Goal: Information Seeking & Learning: Understand process/instructions

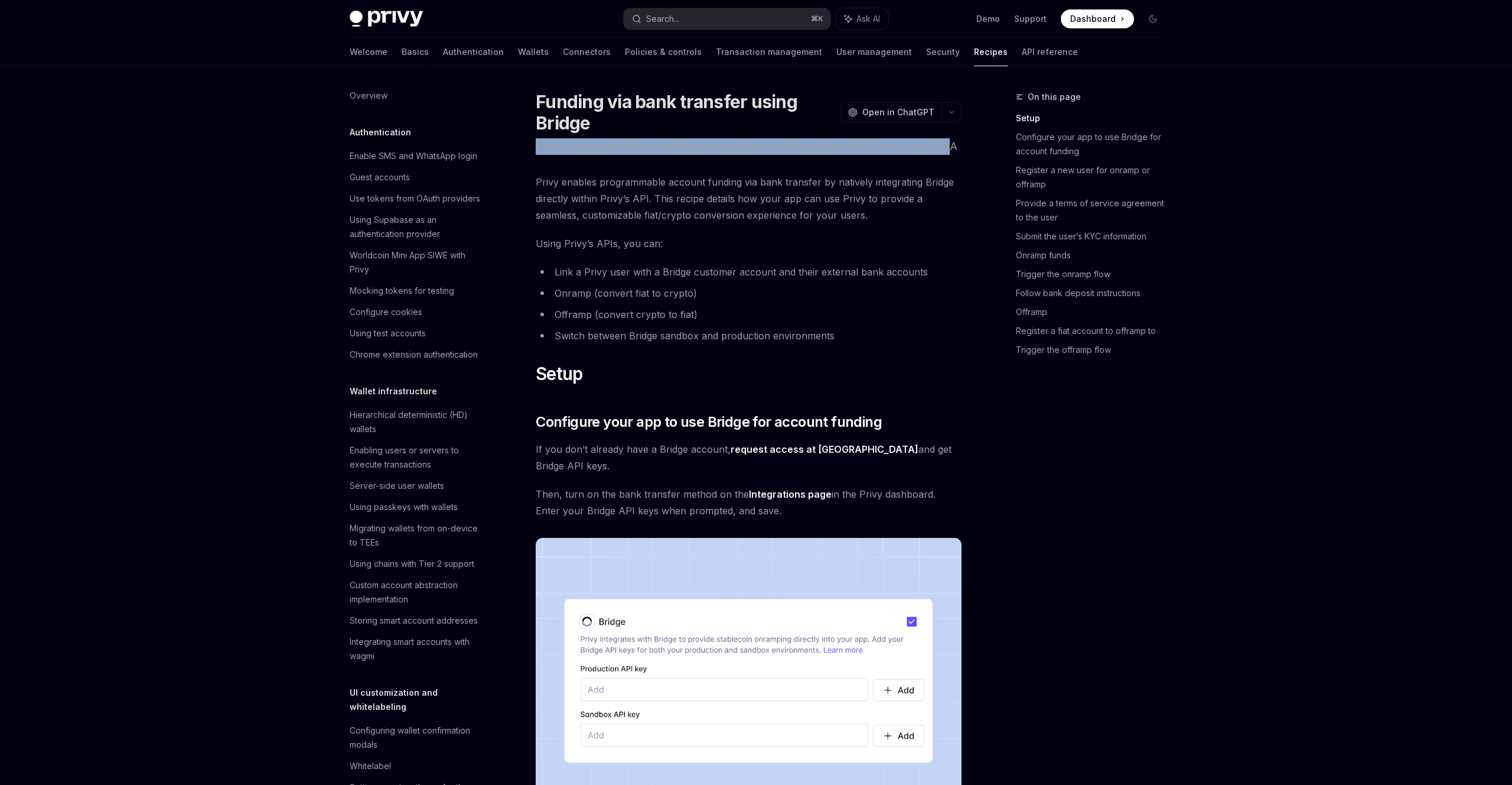
drag, startPoint x: 525, startPoint y: 148, endPoint x: 558, endPoint y: 170, distance: 39.7
click at [558, 155] on p "How to integrate Privy and Bridge to enable account funding via ACH, wire, and …" at bounding box center [748, 146] width 426 height 17
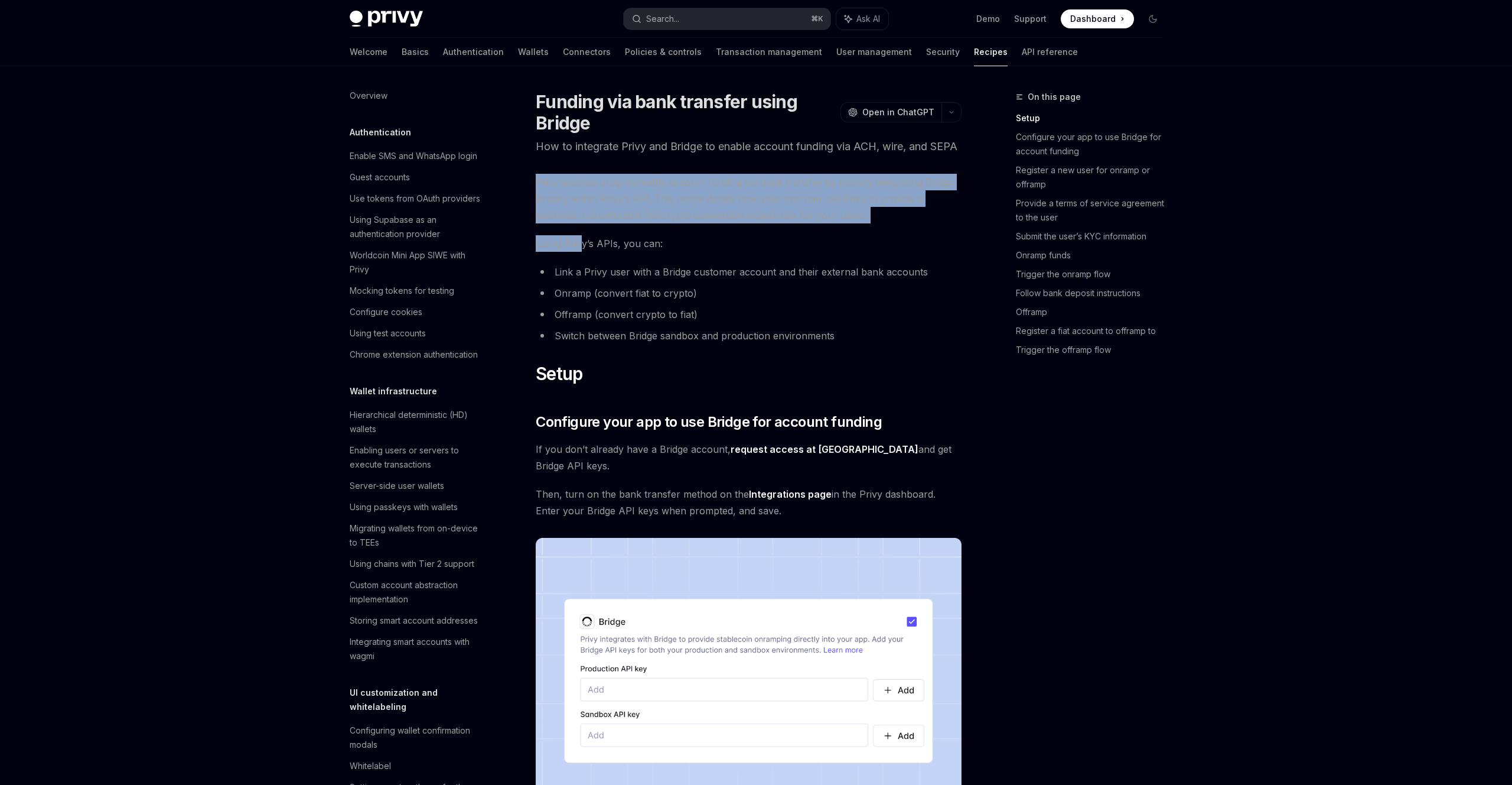
drag, startPoint x: 555, startPoint y: 183, endPoint x: 577, endPoint y: 255, distance: 75.3
click at [577, 252] on span "Using Privy’s APIs, you can:" at bounding box center [748, 244] width 426 height 17
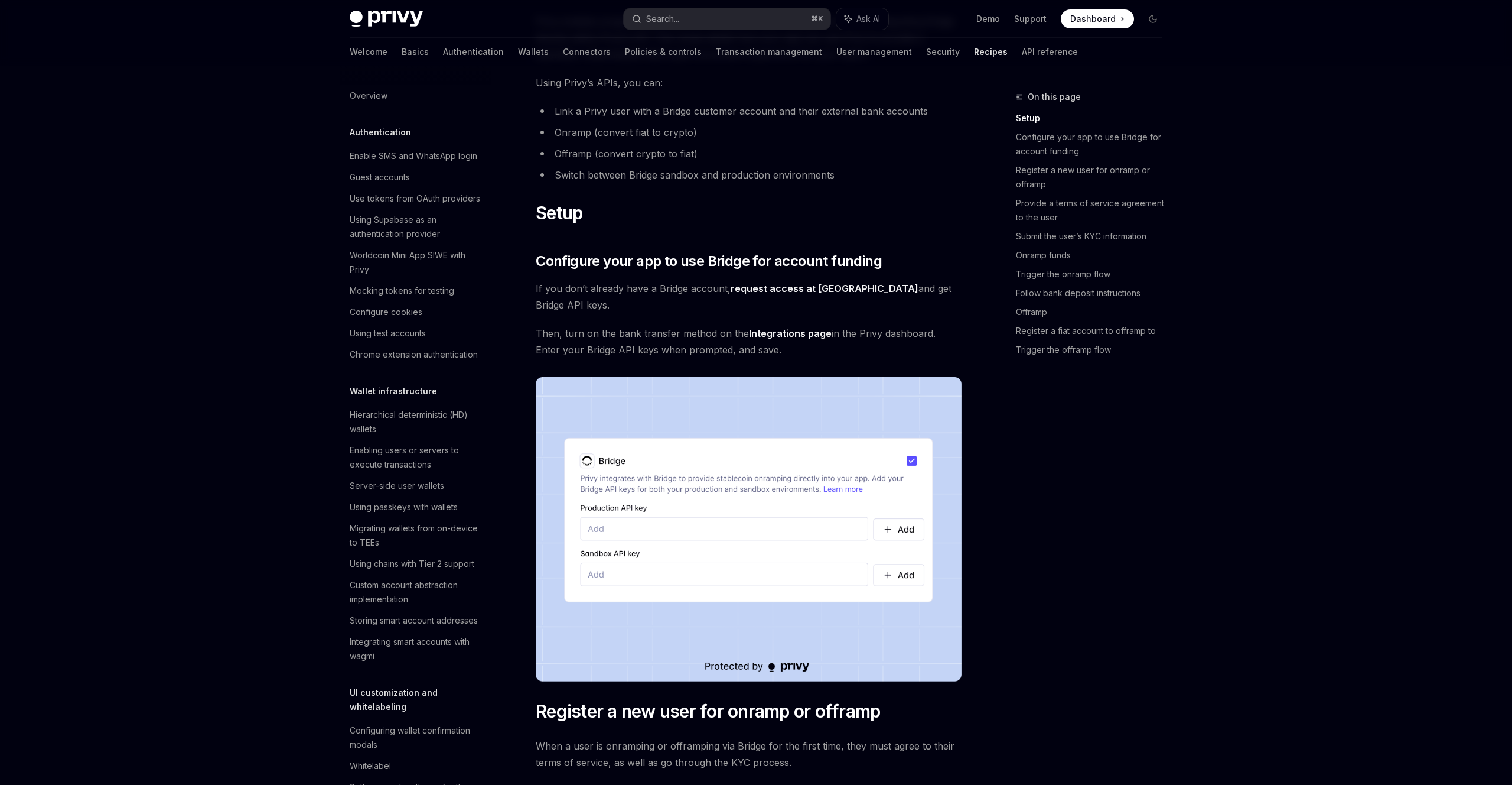
scroll to position [170, 0]
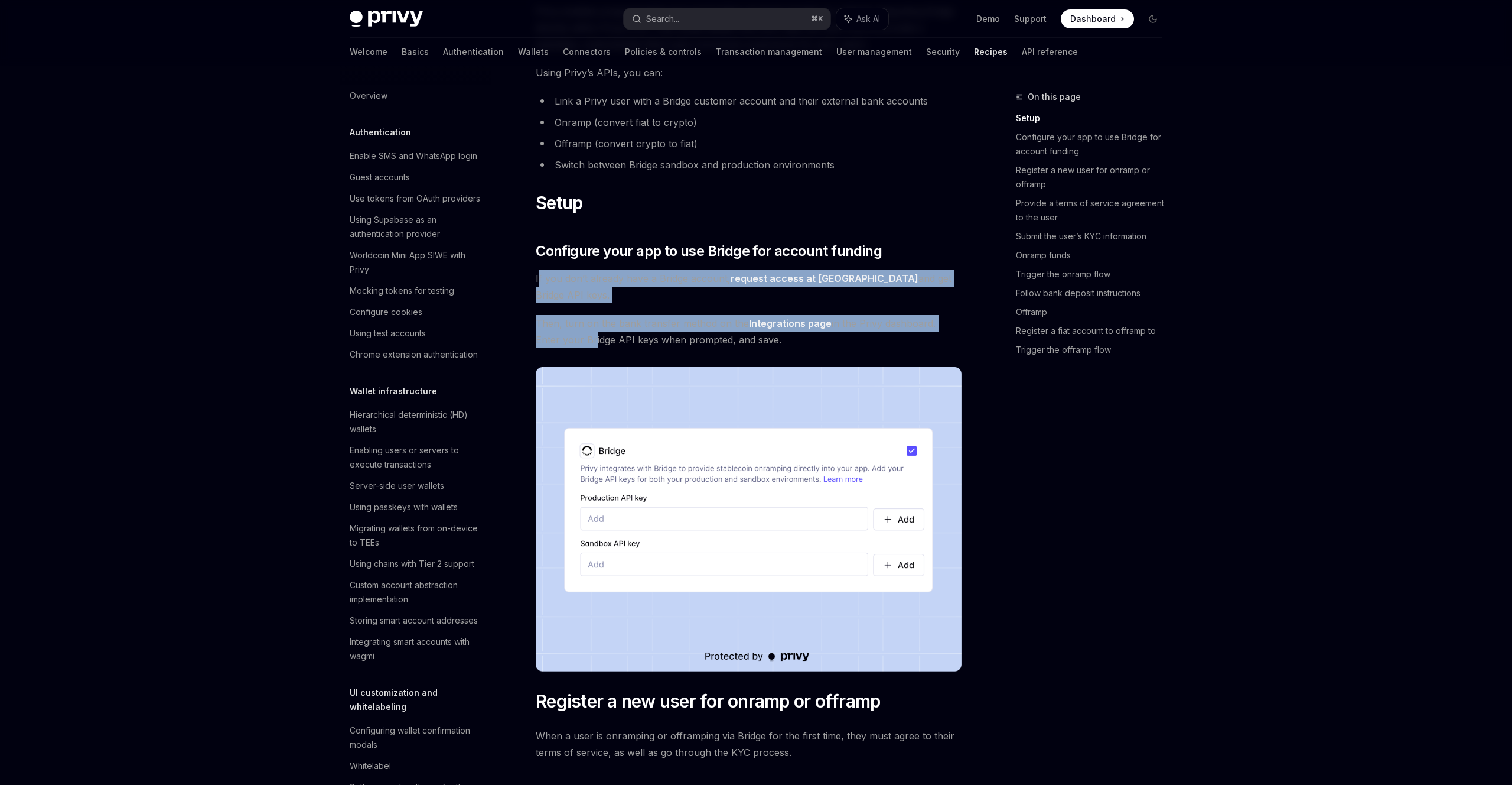
drag, startPoint x: 540, startPoint y: 298, endPoint x: 558, endPoint y: 358, distance: 62.6
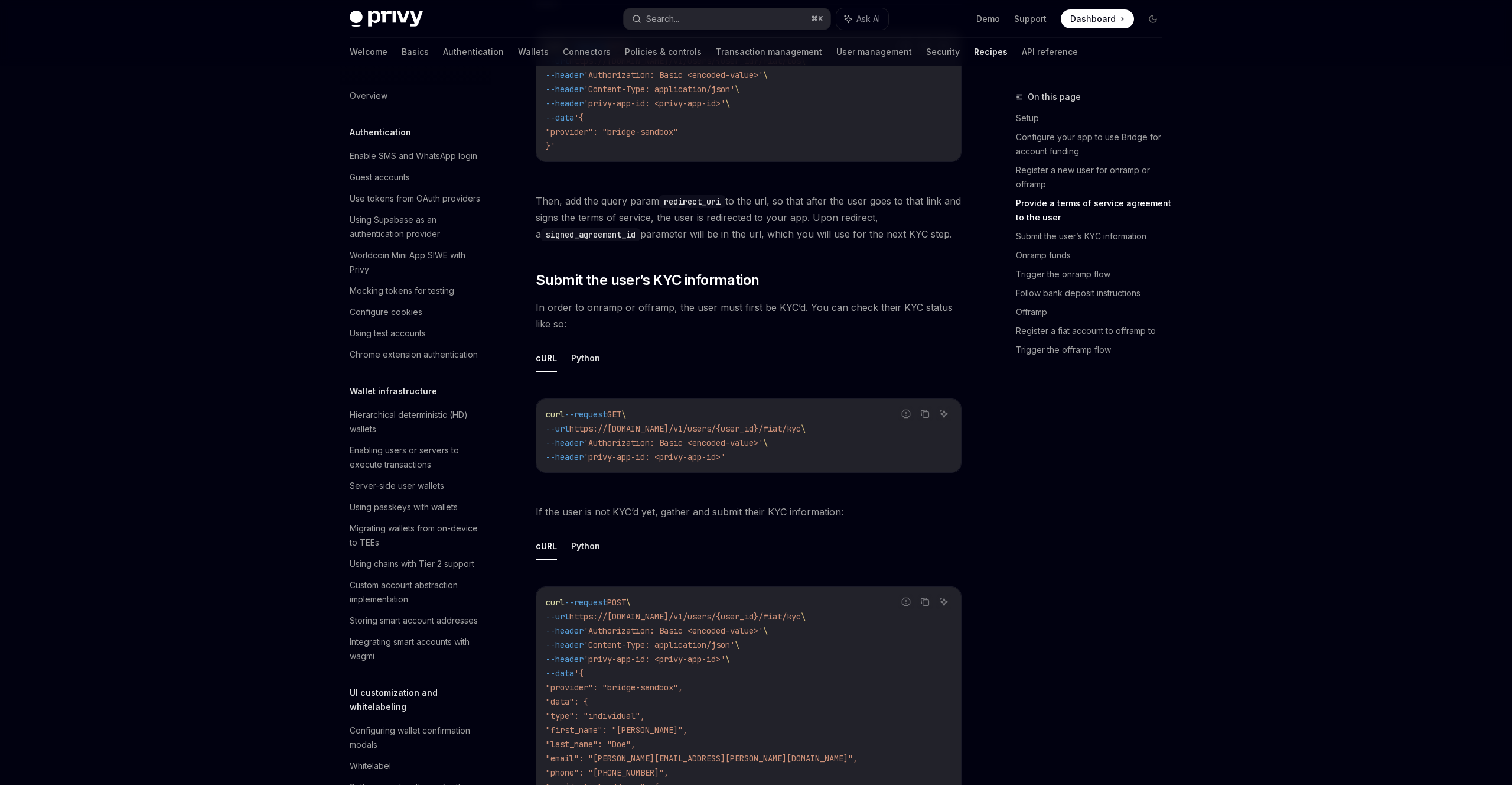
scroll to position [1197, 0]
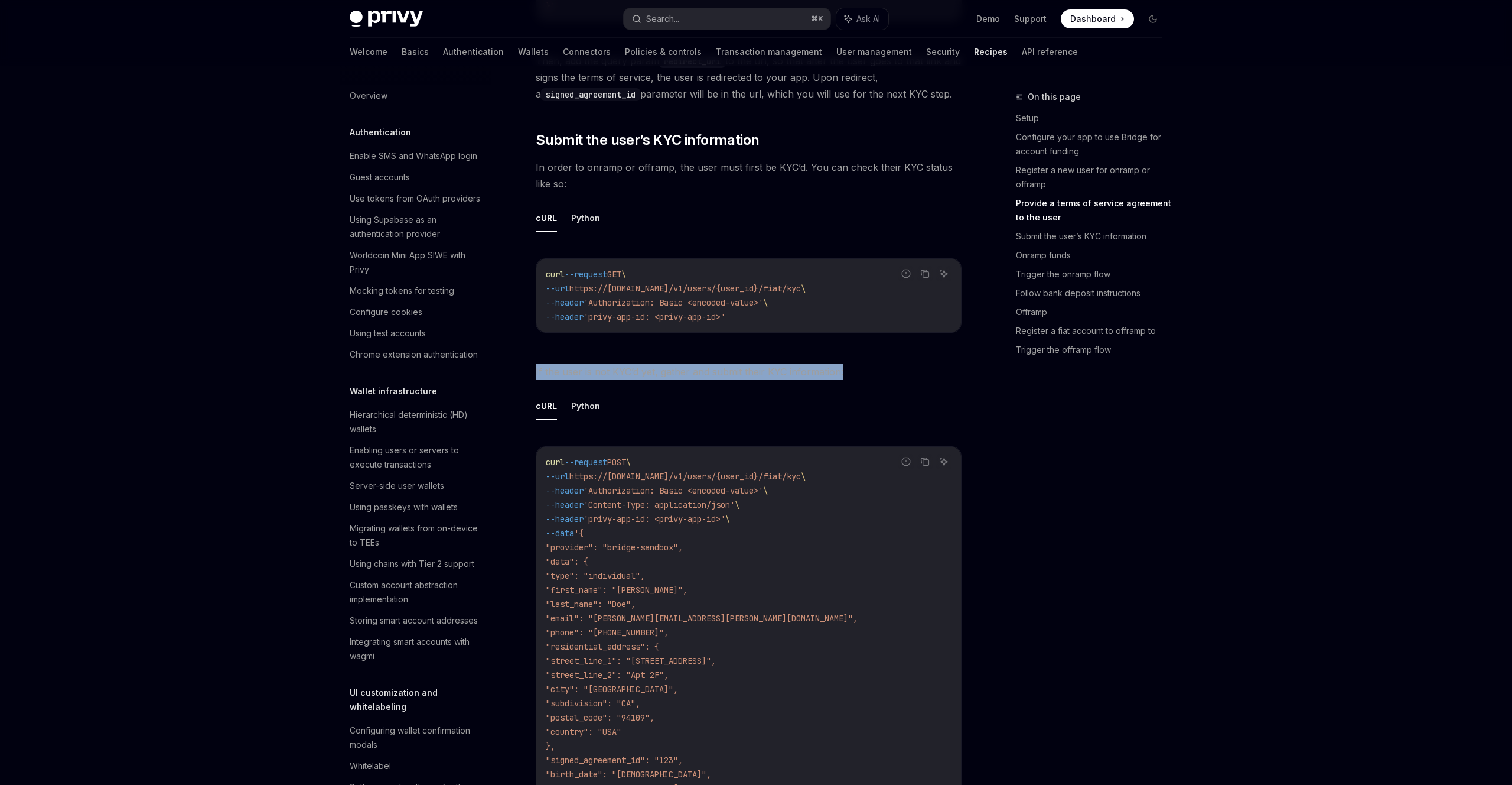
drag, startPoint x: 558, startPoint y: 358, endPoint x: 557, endPoint y: 401, distance: 43.0
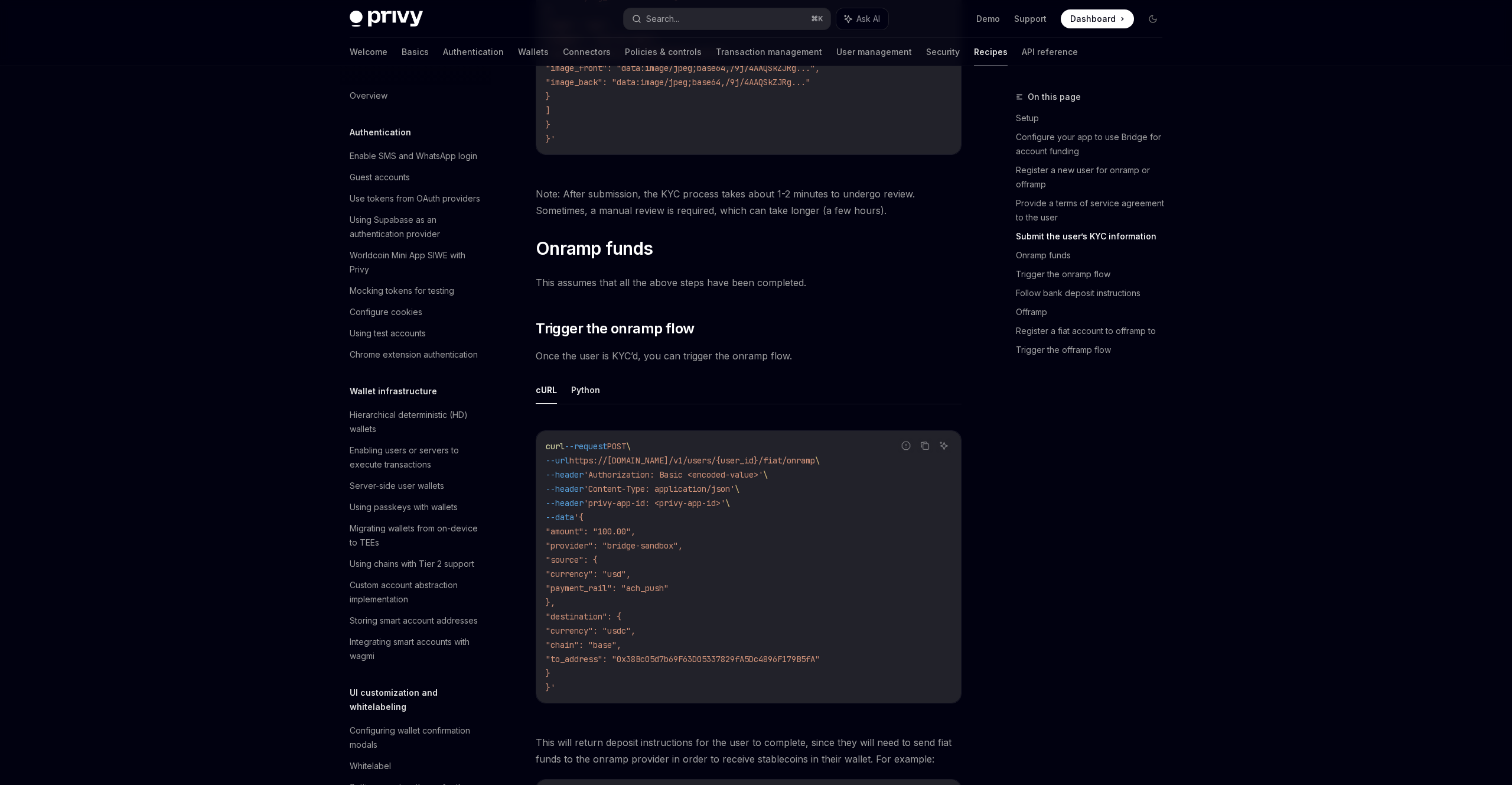
scroll to position [2068, 0]
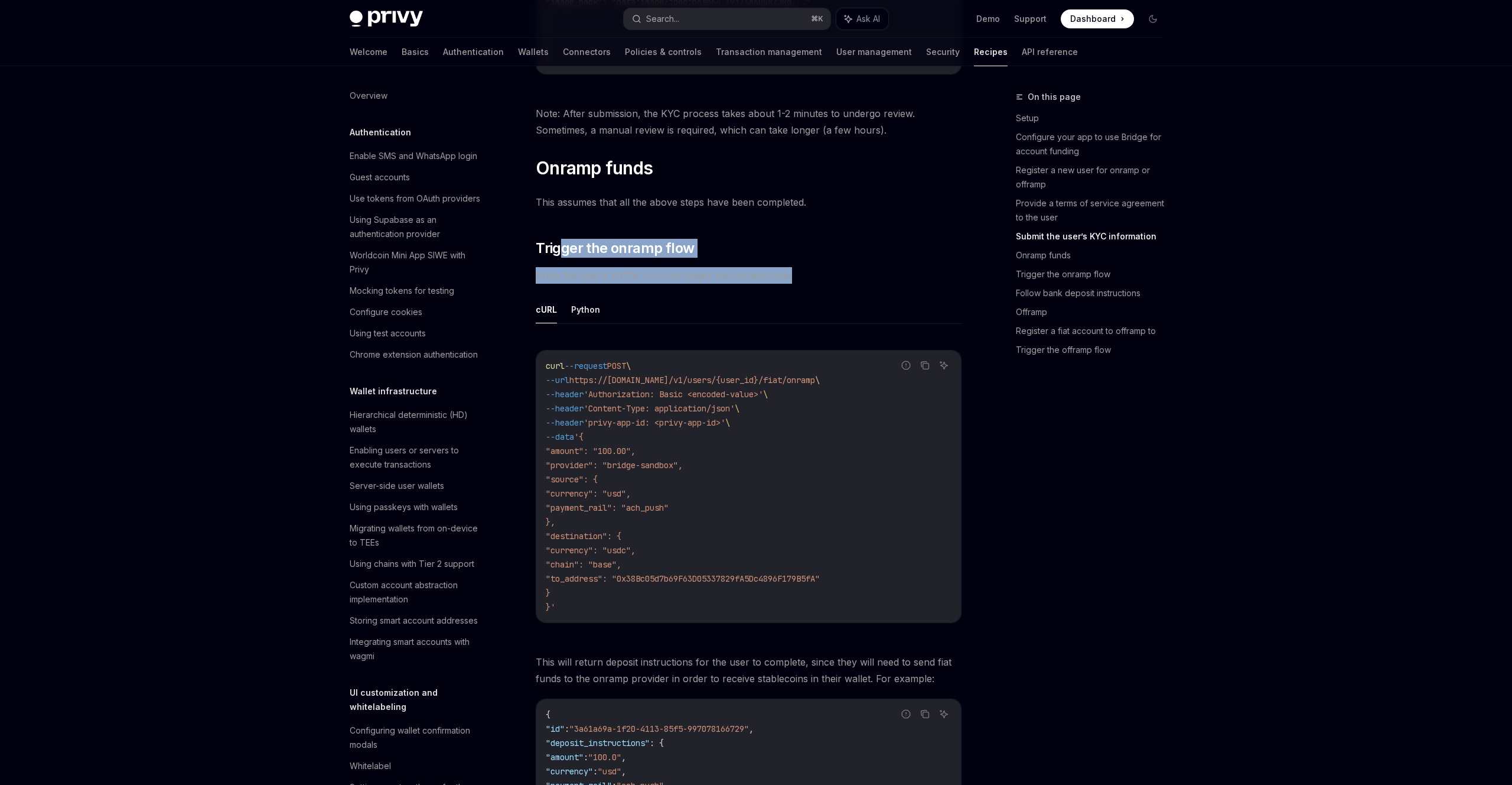
drag, startPoint x: 562, startPoint y: 241, endPoint x: 562, endPoint y: 296, distance: 55.0
click at [562, 296] on div "Privy enables programmable account funding via bank transfer by natively integr…" at bounding box center [748, 234] width 426 height 4258
click at [848, 259] on div "Privy enables programmable account funding via bank transfer by natively integr…" at bounding box center [748, 234] width 426 height 4258
click at [741, 12] on button "Search... ⌘ K" at bounding box center [727, 19] width 207 height 21
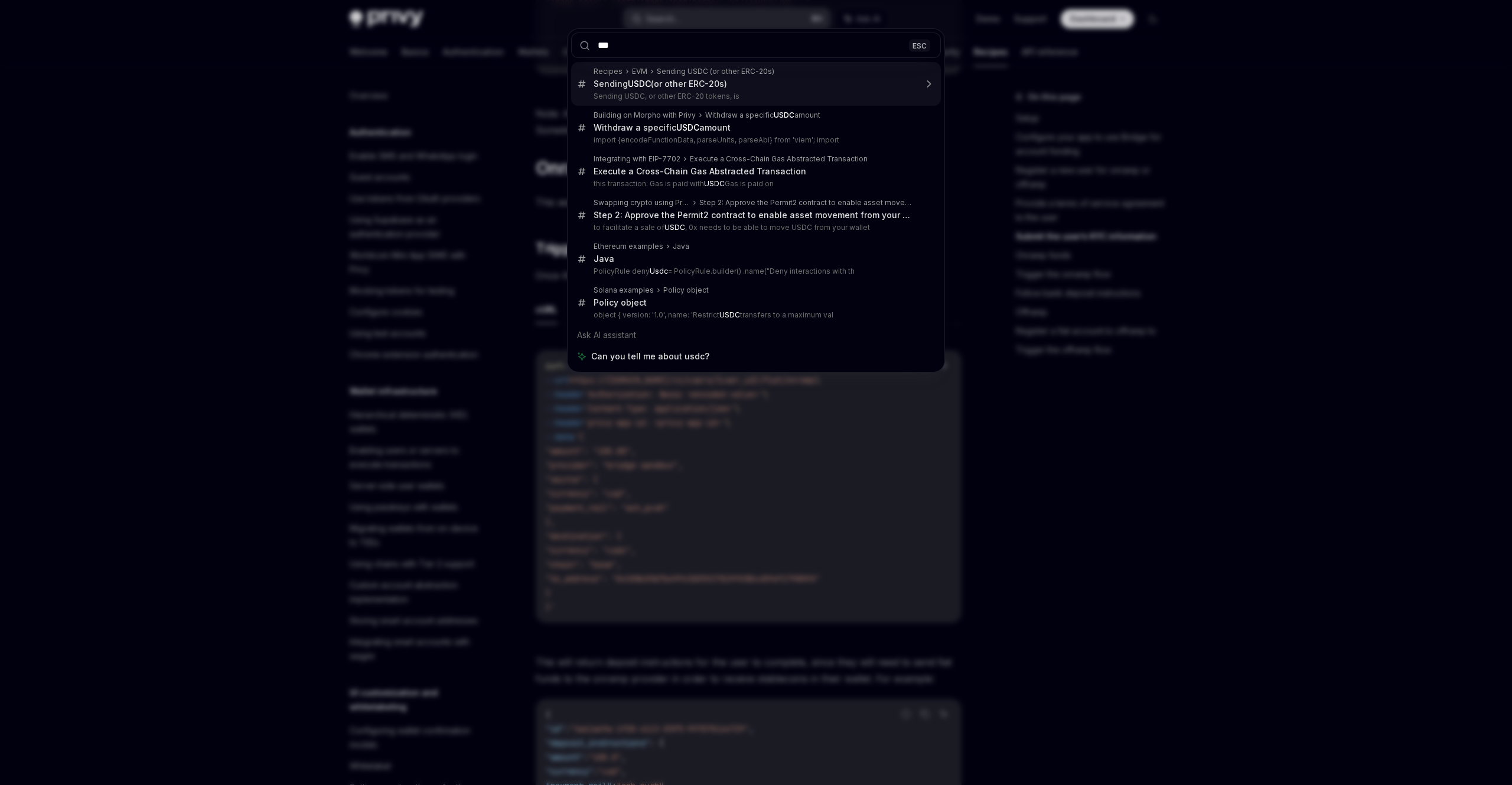
type input "****"
